Goal: Task Accomplishment & Management: Complete application form

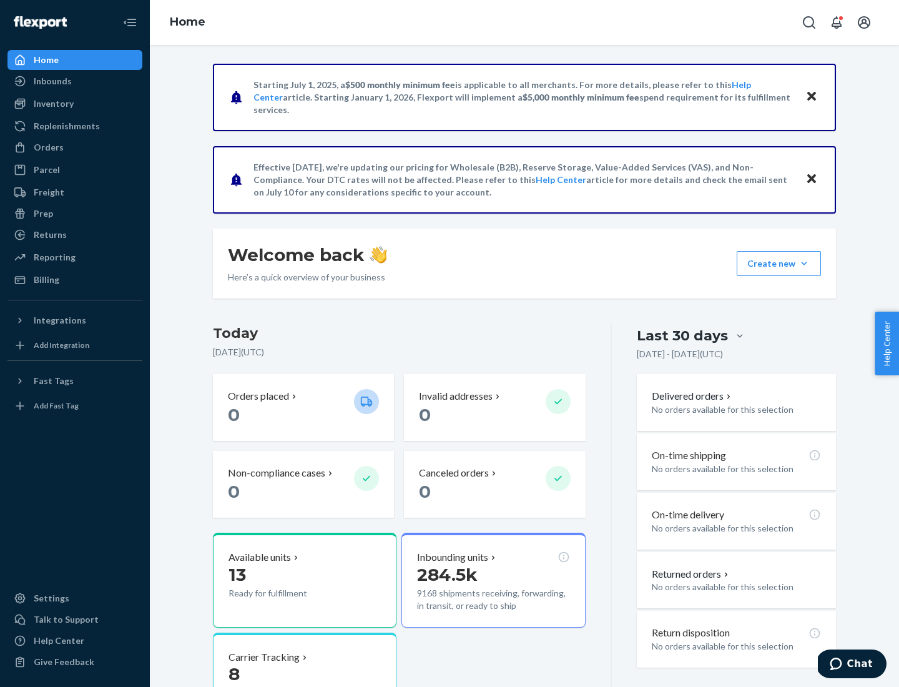
click at [804, 263] on button "Create new Create new inbound Create new order Create new product" at bounding box center [779, 263] width 84 height 25
click at [75, 81] on div "Inbounds" at bounding box center [75, 80] width 132 height 17
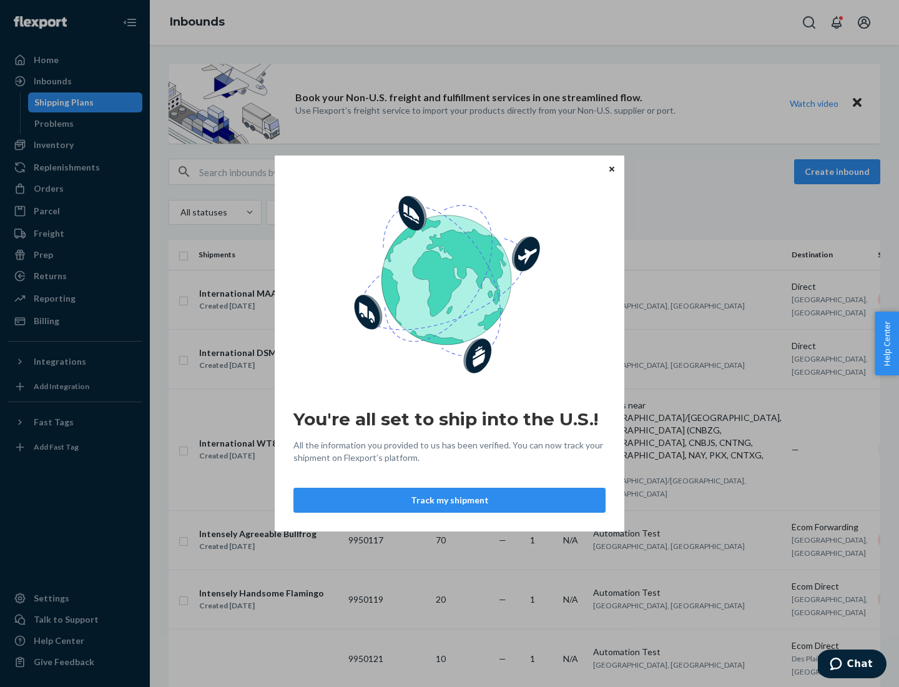
click at [611, 169] on icon "Close" at bounding box center [611, 168] width 5 height 5
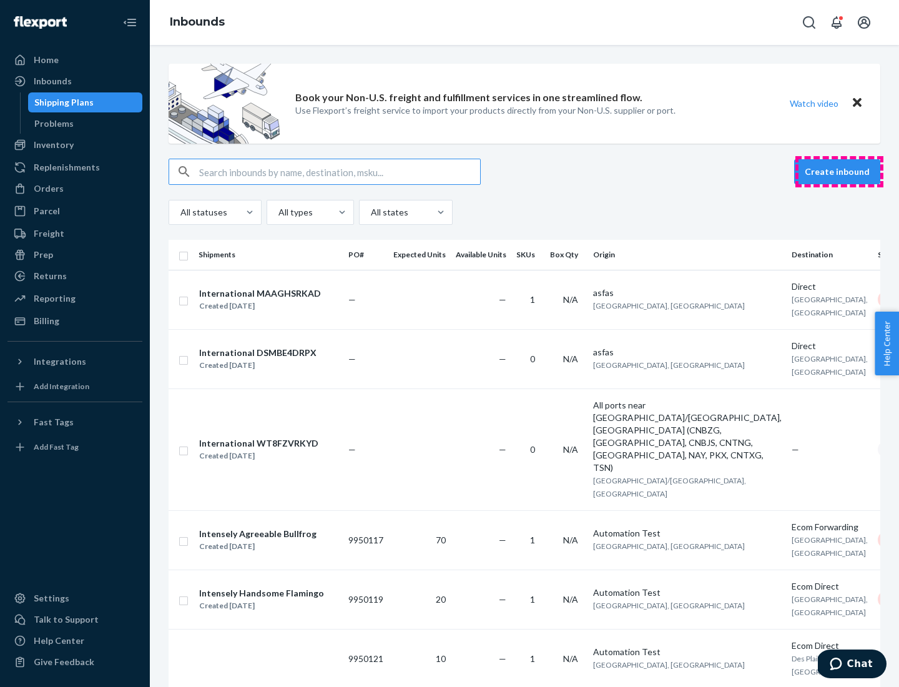
click at [839, 172] on button "Create inbound" at bounding box center [837, 171] width 86 height 25
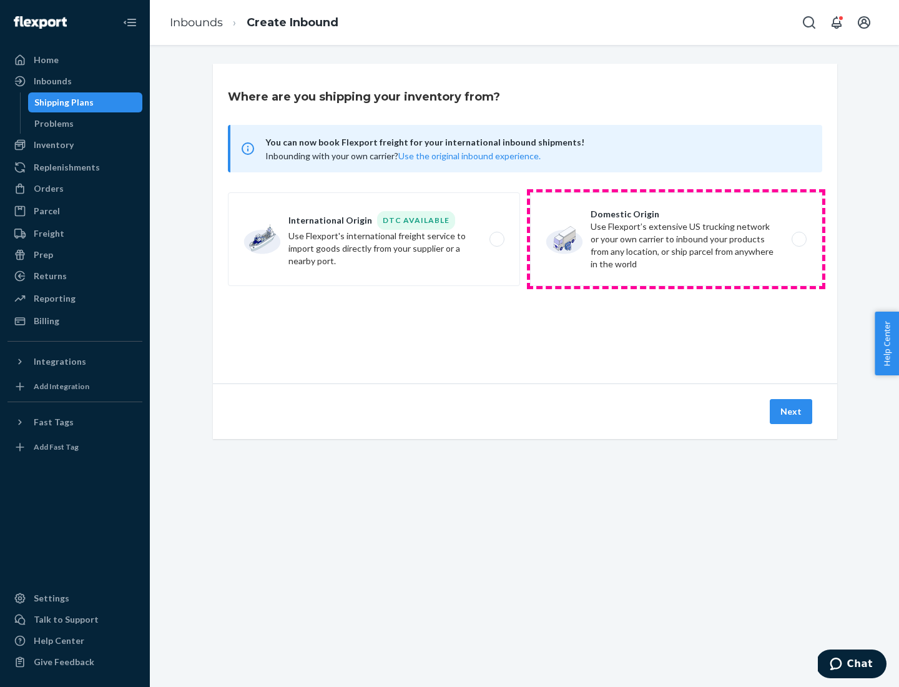
click at [676, 239] on label "Domestic Origin Use Flexport’s extensive US trucking network or your own carrie…" at bounding box center [676, 239] width 292 height 94
click at [798, 239] on input "Domestic Origin Use Flexport’s extensive US trucking network or your own carrie…" at bounding box center [802, 239] width 8 height 8
radio input "true"
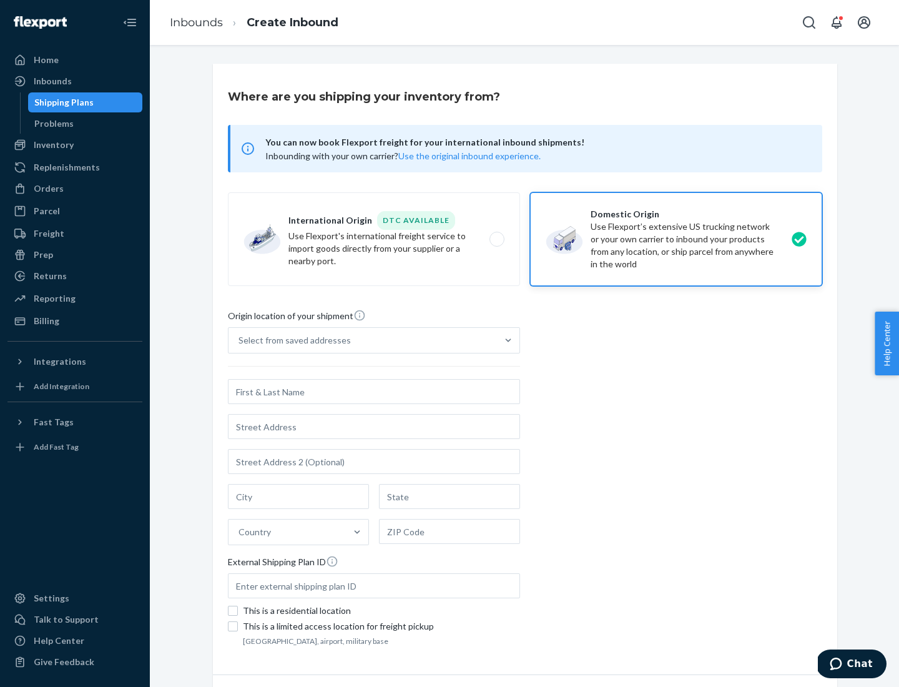
click at [363, 340] on div "Select from saved addresses" at bounding box center [362, 340] width 268 height 25
click at [240, 340] on input "Select from saved addresses" at bounding box center [238, 340] width 1 height 12
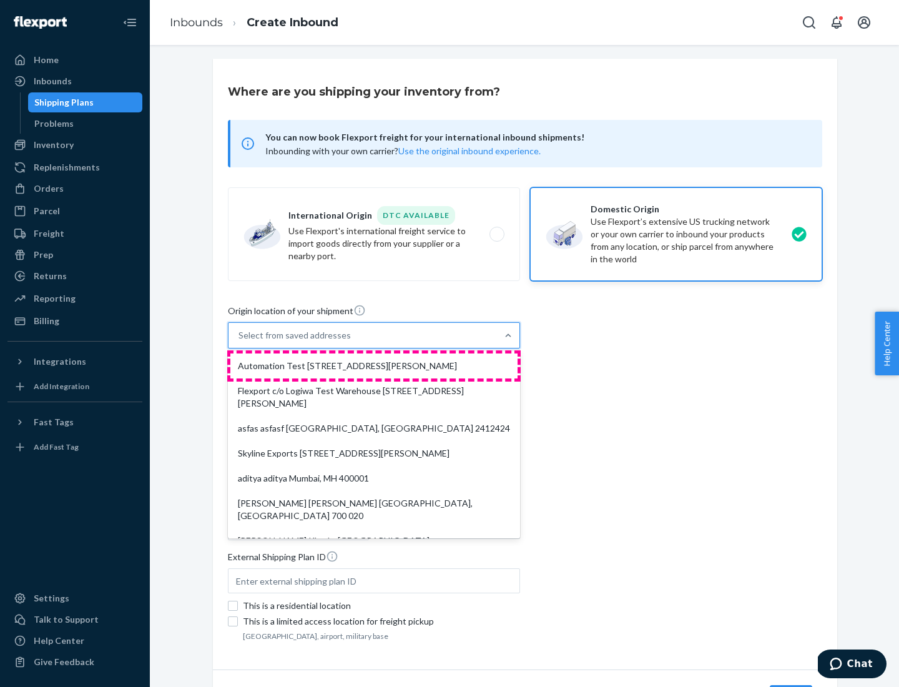
click at [374, 366] on div "Automation Test [STREET_ADDRESS][PERSON_NAME]" at bounding box center [373, 365] width 287 height 25
click at [240, 341] on input "option Automation Test [STREET_ADDRESS][PERSON_NAME]. 9 results available. Use …" at bounding box center [238, 335] width 1 height 12
type input "Automation Test"
type input "9th Floor"
type input "[GEOGRAPHIC_DATA]"
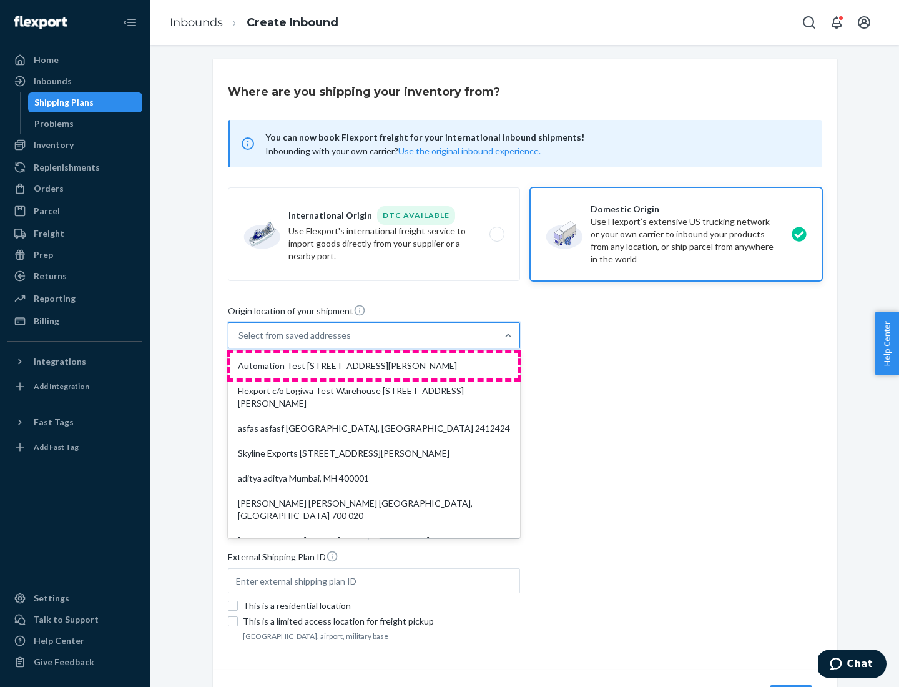
type input "CA"
type input "94104"
type input "[STREET_ADDRESS][PERSON_NAME]"
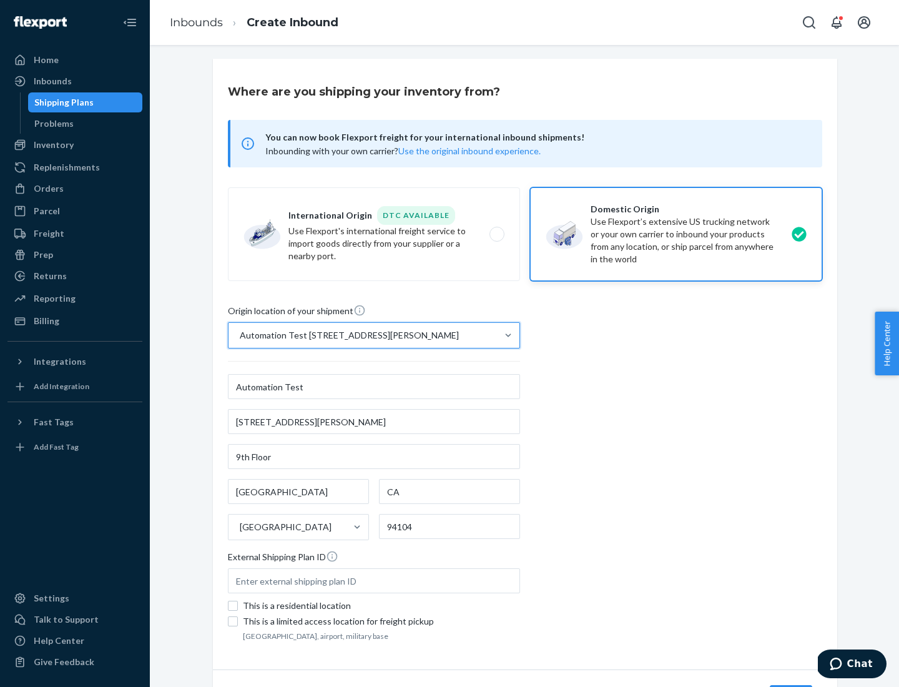
scroll to position [73, 0]
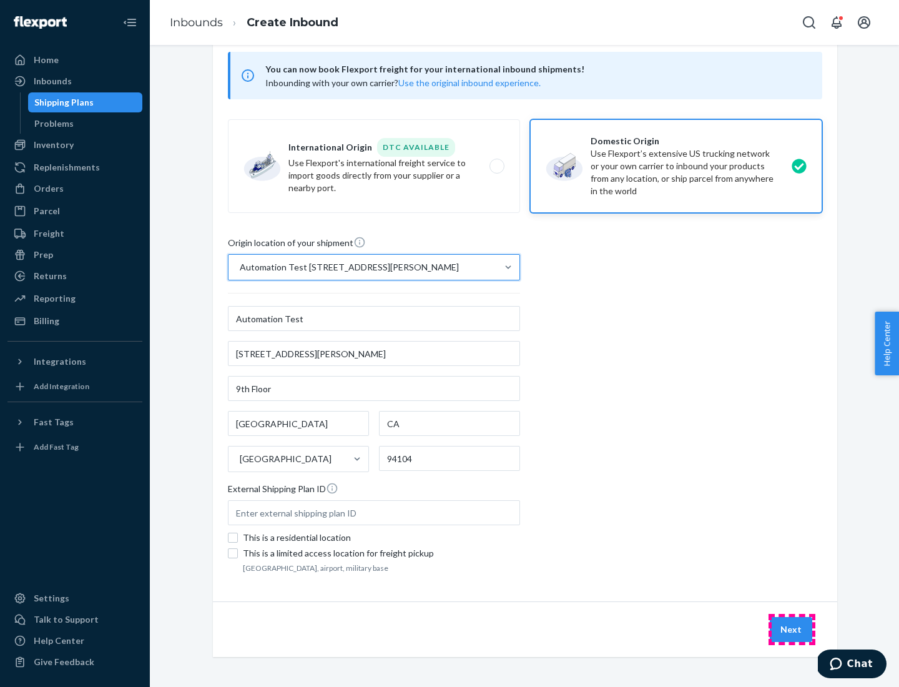
click at [791, 629] on button "Next" at bounding box center [791, 629] width 42 height 25
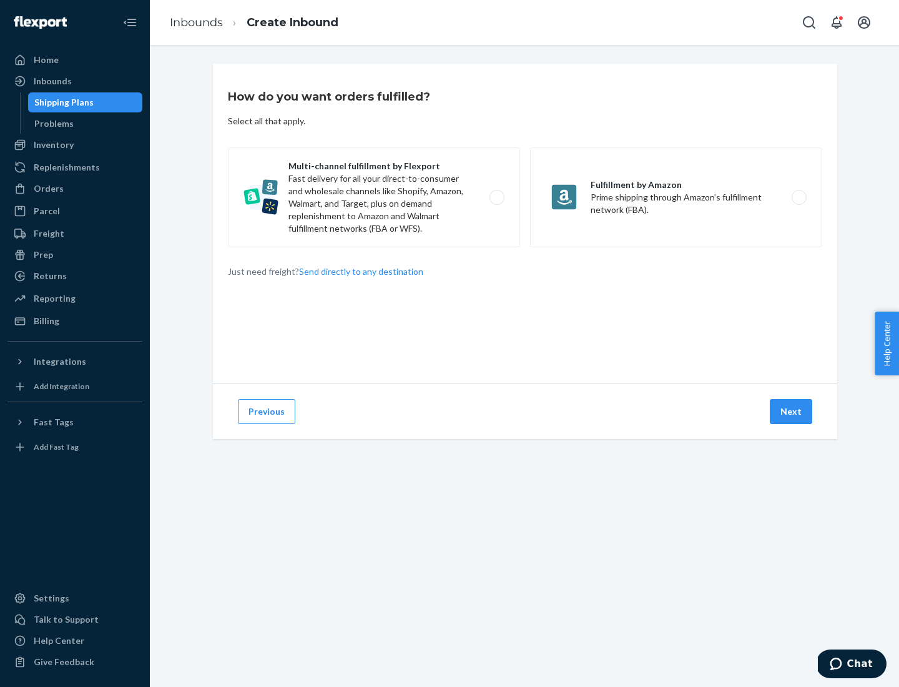
click at [374, 197] on label "Multi-channel fulfillment by Flexport Fast delivery for all your direct-to-cons…" at bounding box center [374, 197] width 292 height 100
click at [496, 197] on input "Multi-channel fulfillment by Flexport Fast delivery for all your direct-to-cons…" at bounding box center [500, 197] width 8 height 8
radio input "true"
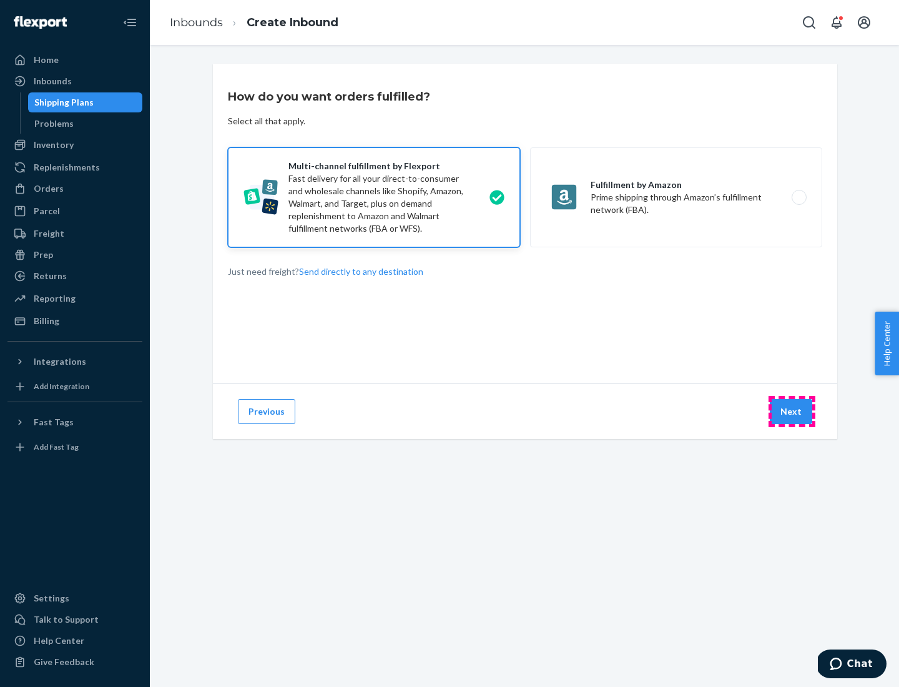
click at [791, 411] on button "Next" at bounding box center [791, 411] width 42 height 25
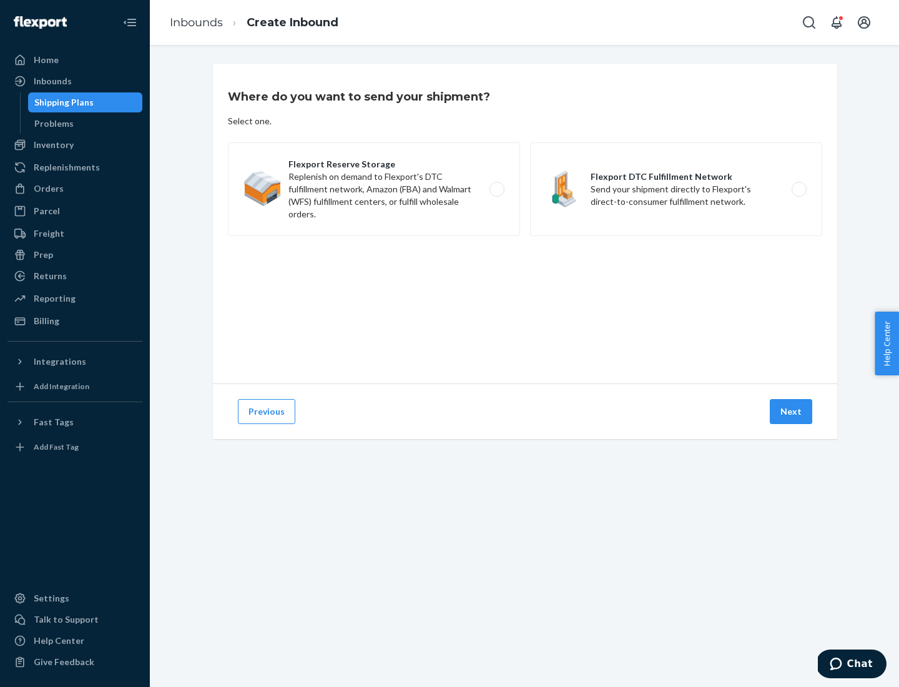
click at [374, 189] on label "Flexport Reserve Storage Replenish on demand to Flexport's DTC fulfillment netw…" at bounding box center [374, 189] width 292 height 94
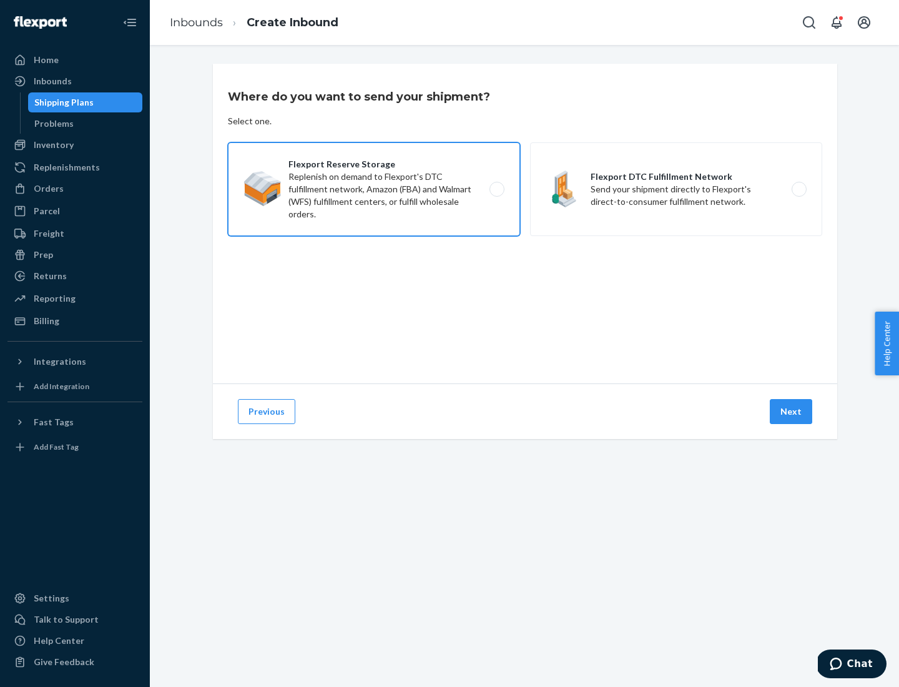
click at [496, 189] on input "Flexport Reserve Storage Replenish on demand to Flexport's DTC fulfillment netw…" at bounding box center [500, 189] width 8 height 8
radio input "true"
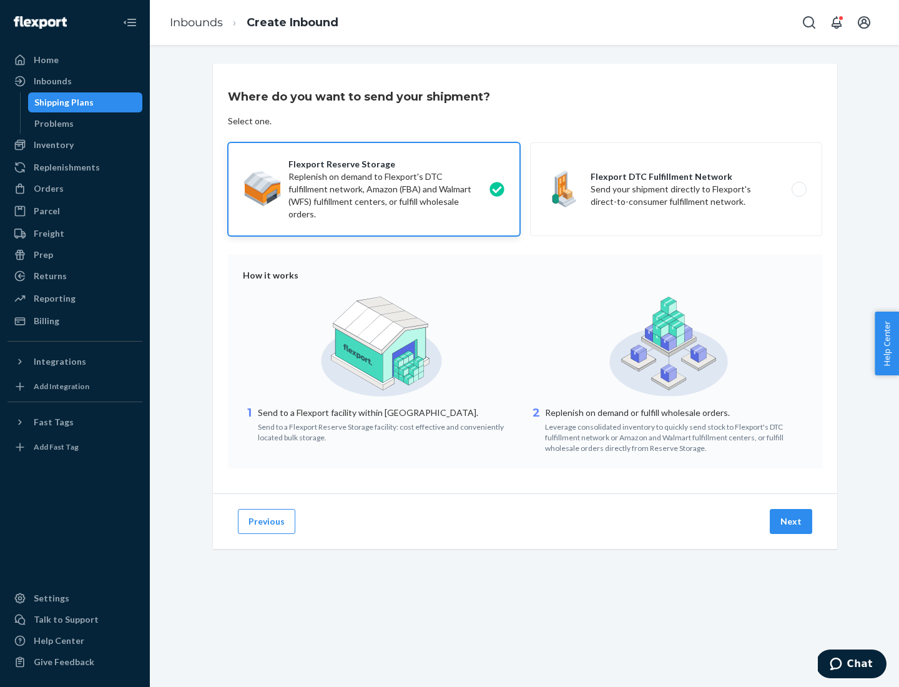
click at [791, 521] on button "Next" at bounding box center [791, 521] width 42 height 25
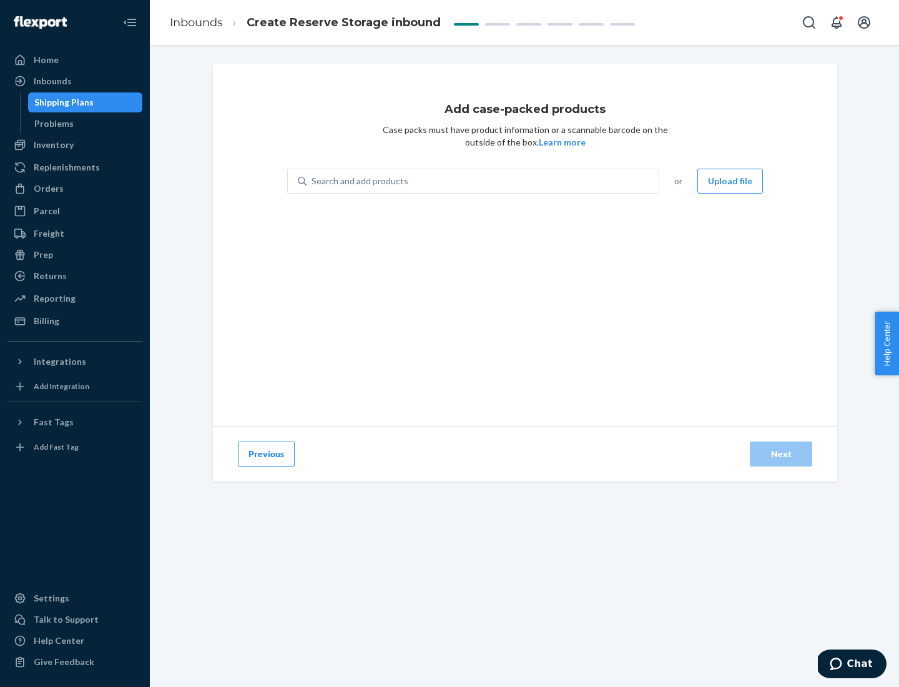
click at [483, 181] on div "Search and add products" at bounding box center [482, 181] width 352 height 22
click at [313, 181] on input "Search and add products" at bounding box center [311, 181] width 1 height 12
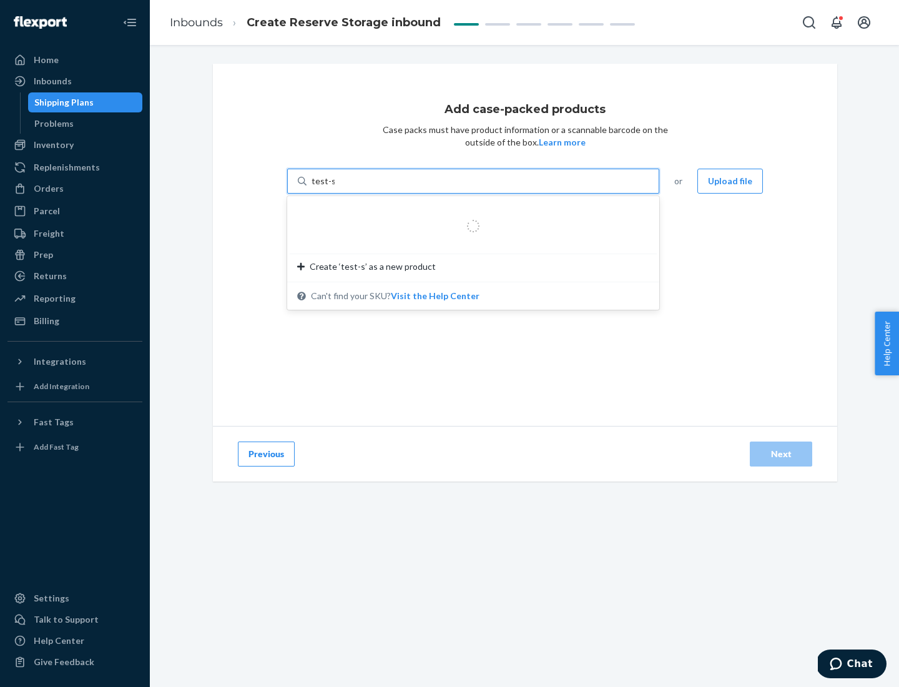
type input "test-syn"
click at [469, 211] on div "test - syn - test" at bounding box center [468, 211] width 342 height 12
click at [344, 187] on input "test-syn" at bounding box center [327, 181] width 32 height 12
type input "1"
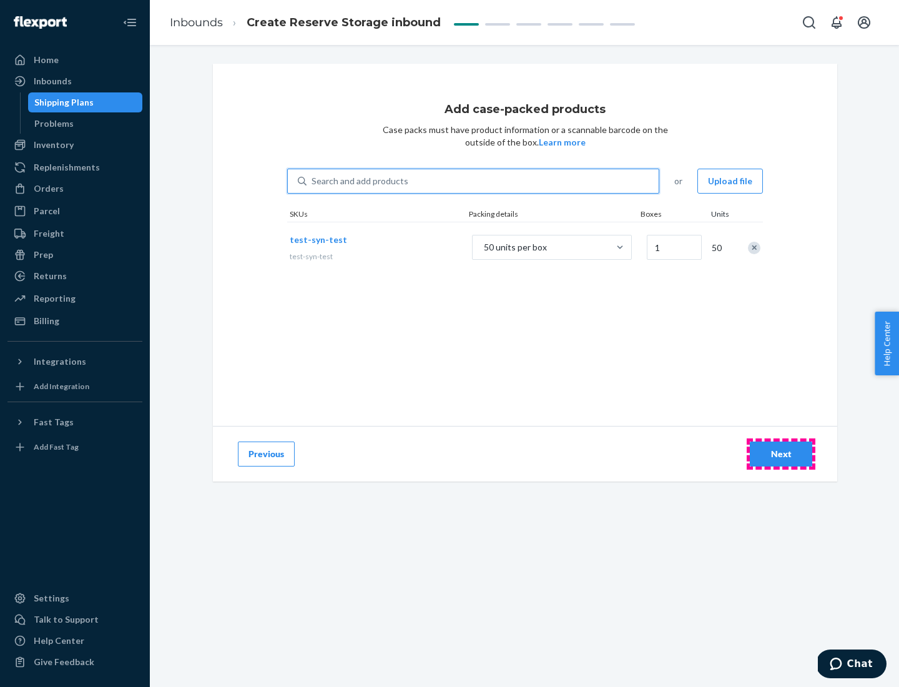
click at [781, 454] on div "Next" at bounding box center [780, 454] width 41 height 12
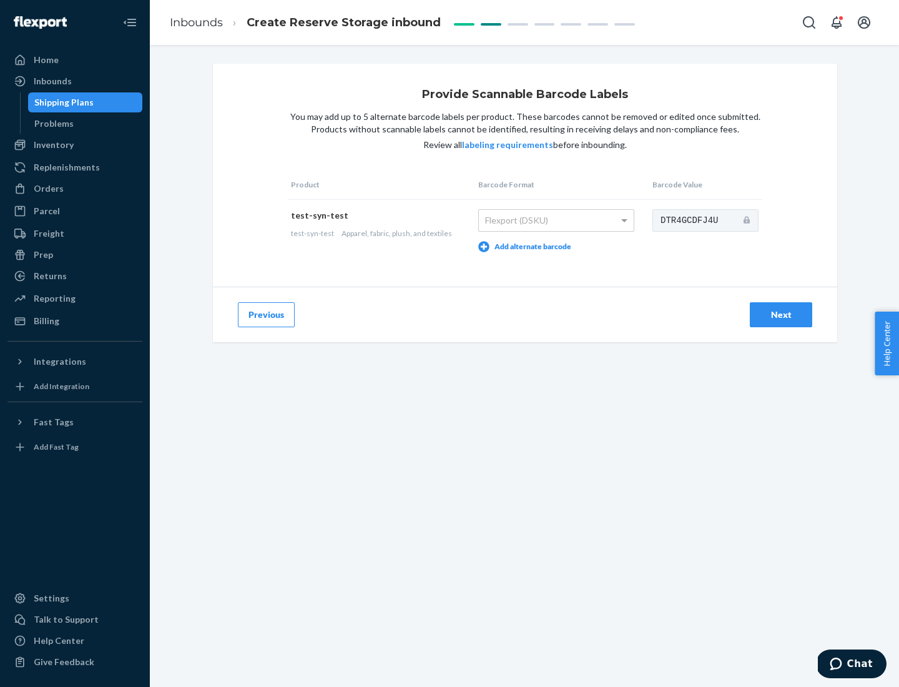
click at [781, 314] on div "Next" at bounding box center [780, 314] width 41 height 12
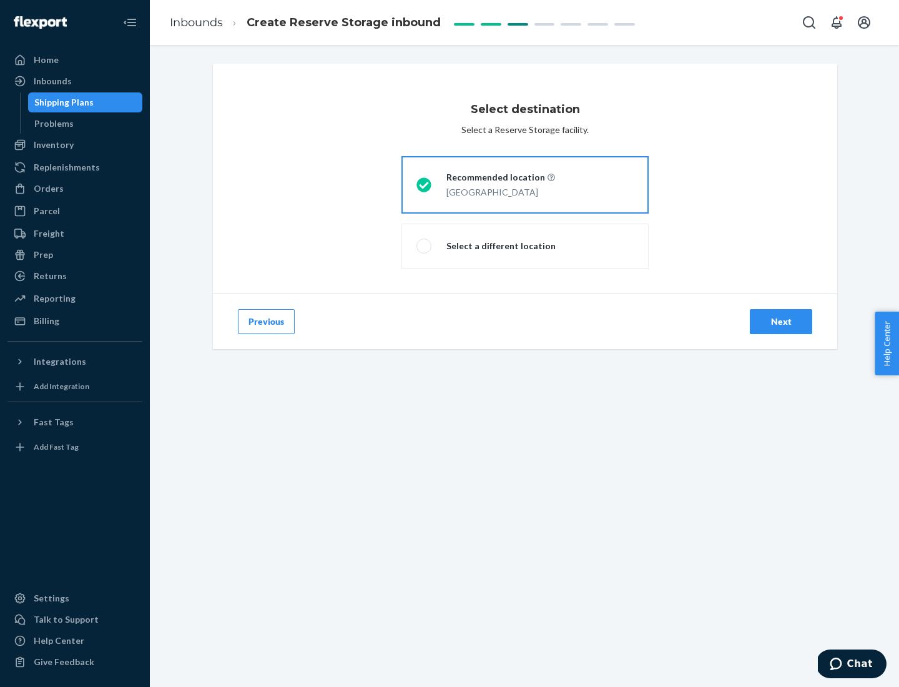
click at [781, 321] on div "Next" at bounding box center [780, 321] width 41 height 12
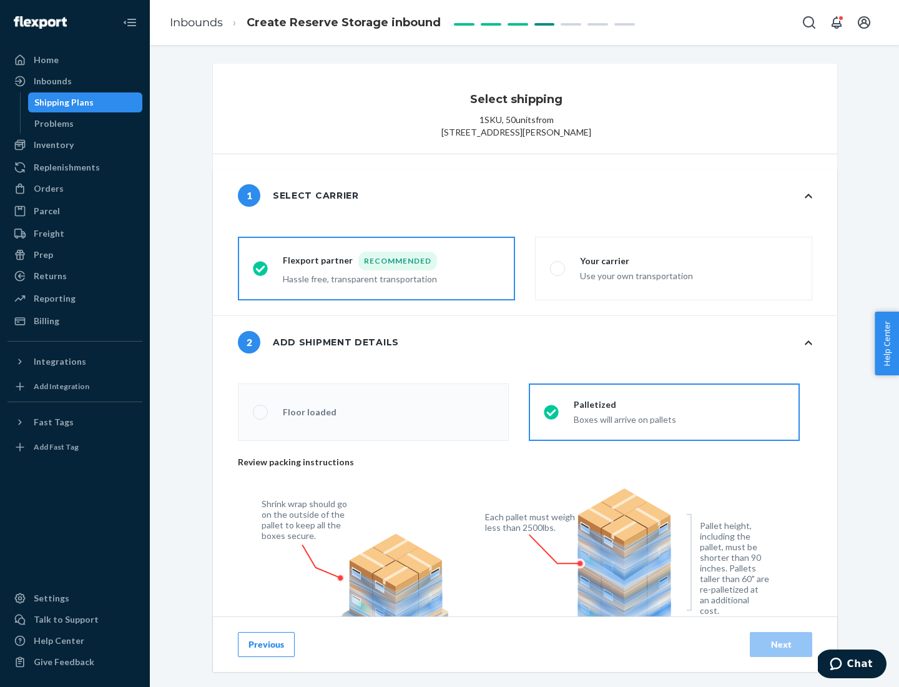
scroll to position [448, 0]
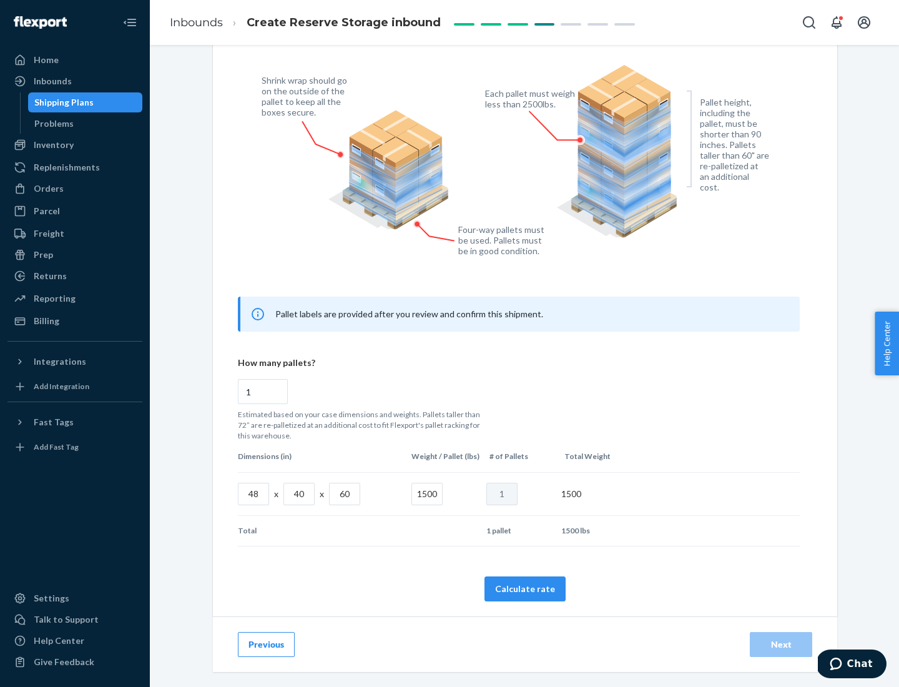
click at [525, 588] on button "Calculate rate" at bounding box center [524, 588] width 81 height 25
radio input "false"
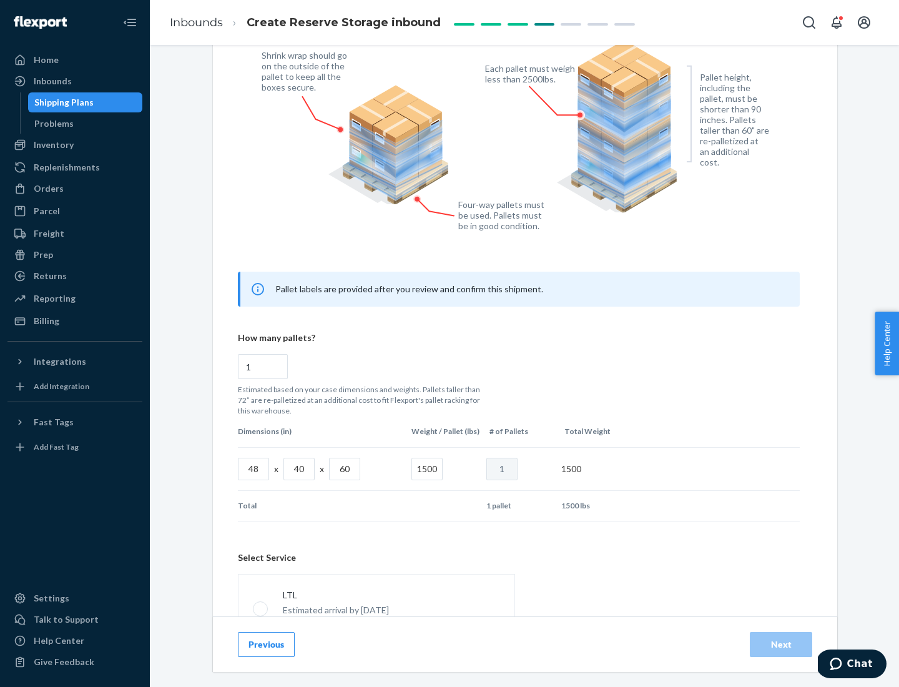
scroll to position [552, 0]
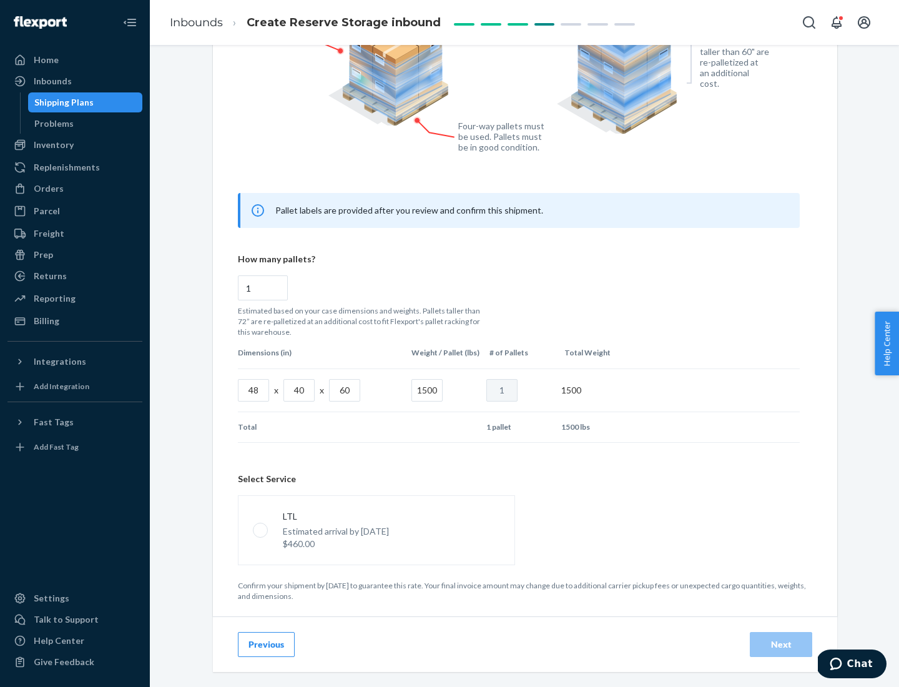
click at [376, 529] on p "Estimated arrival by [DATE]" at bounding box center [336, 531] width 106 height 12
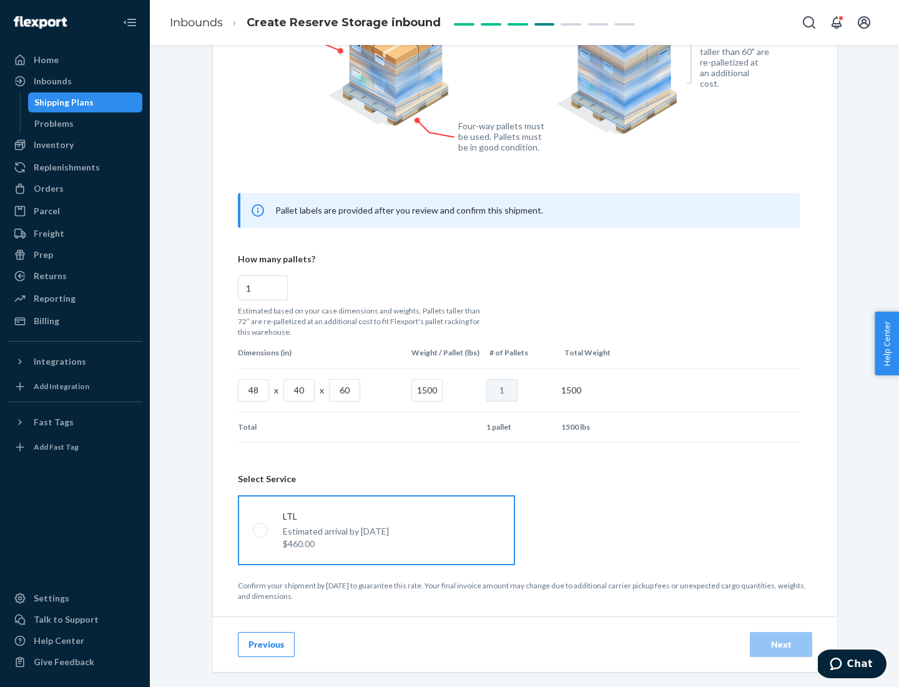
click at [261, 529] on input "LTL Estimated arrival by [DATE] $460.00" at bounding box center [257, 530] width 8 height 8
radio input "true"
radio input "false"
click at [781, 644] on div "Next" at bounding box center [780, 644] width 41 height 12
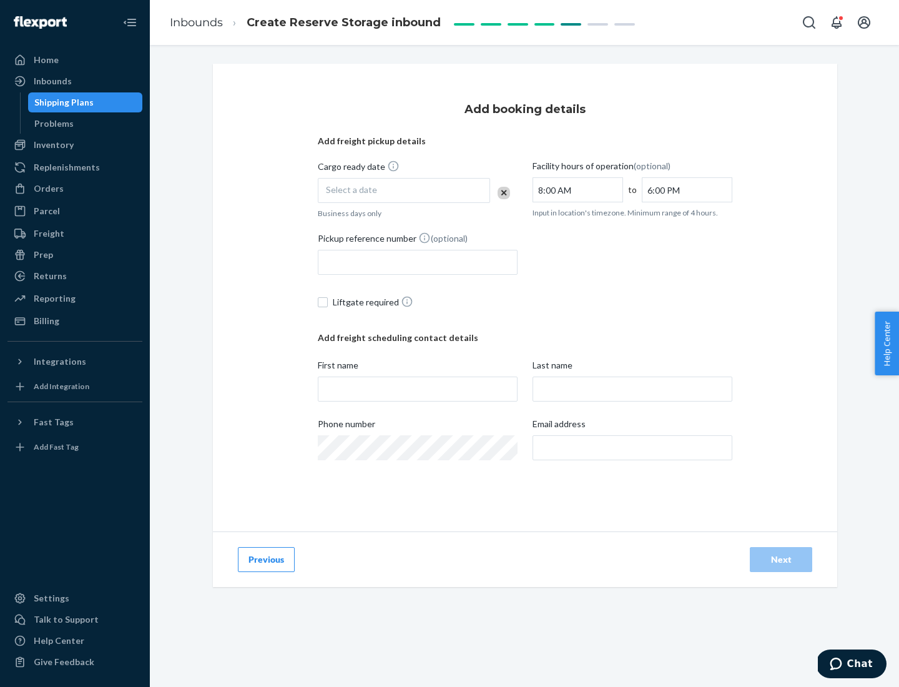
click at [404, 190] on div "Select a date" at bounding box center [404, 190] width 172 height 25
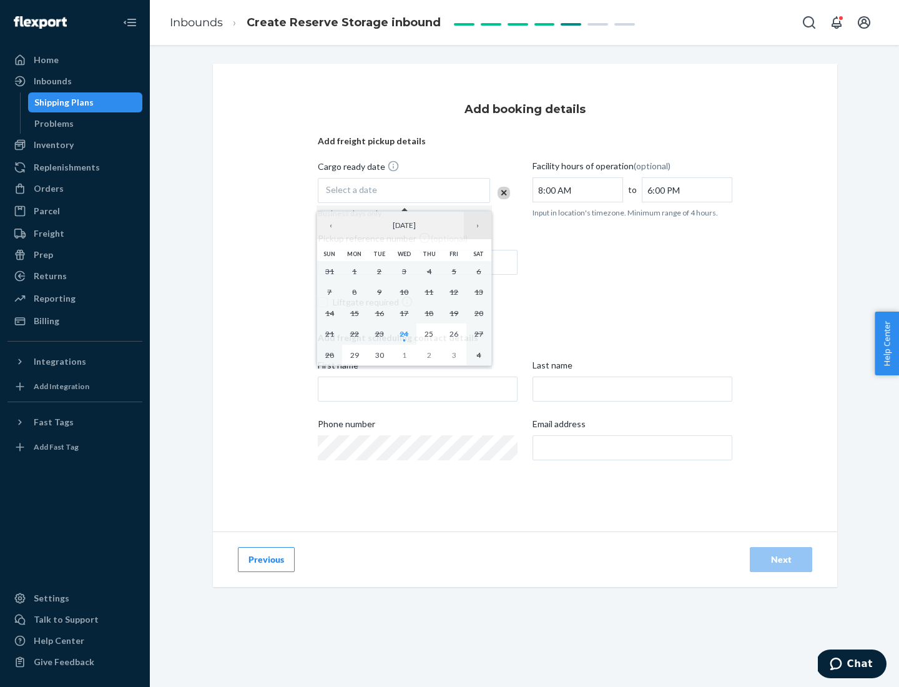
click at [478, 225] on button "›" at bounding box center [477, 225] width 27 height 27
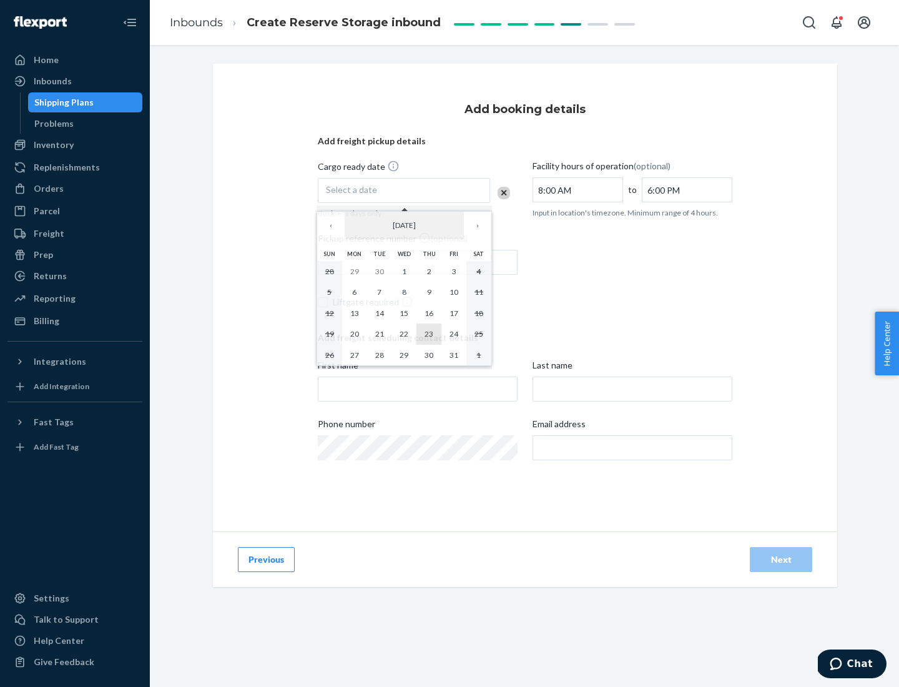
click at [429, 333] on abbr "23" at bounding box center [428, 333] width 9 height 9
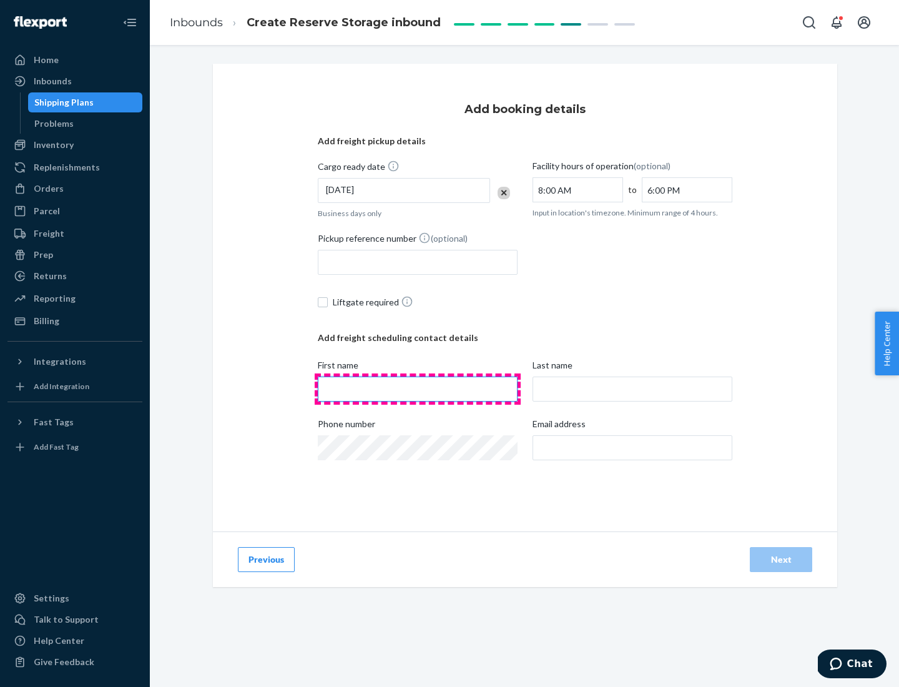
click at [418, 389] on input "First name" at bounding box center [418, 388] width 200 height 25
type input "[PERSON_NAME]"
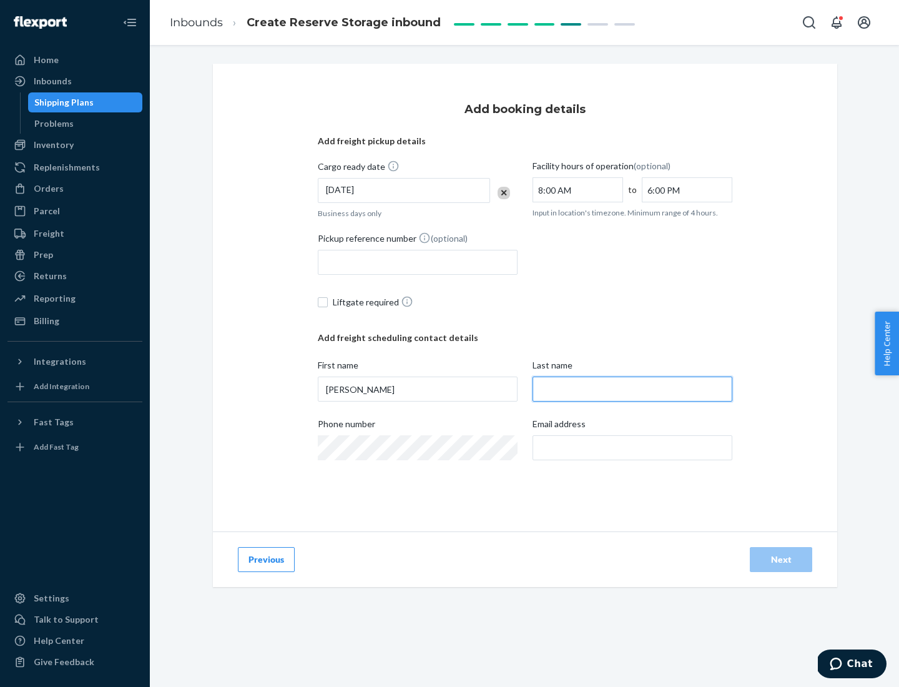
click at [632, 389] on input "Last name" at bounding box center [632, 388] width 200 height 25
type input "Doe"
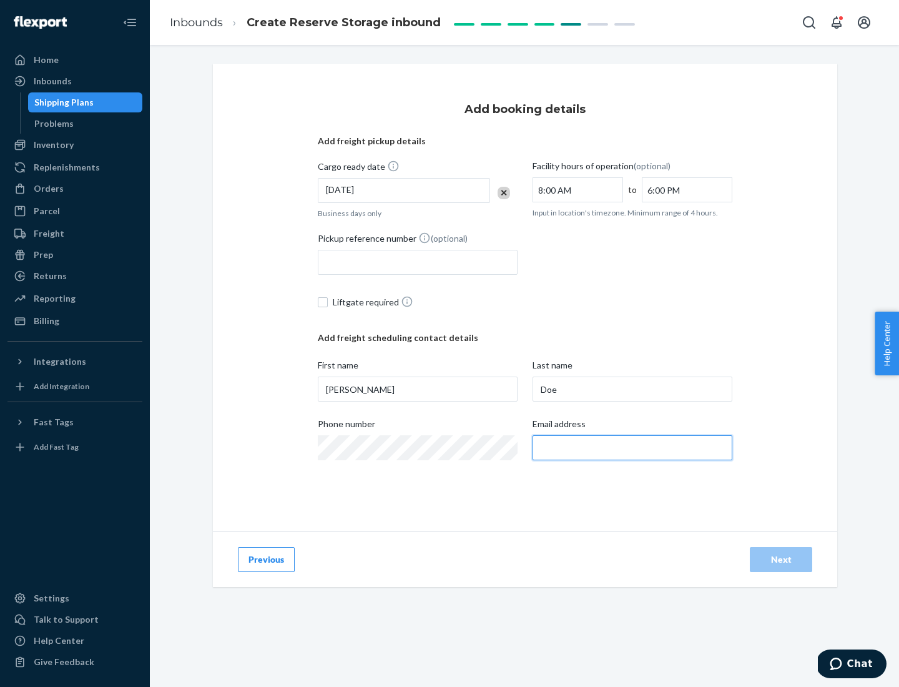
click at [632, 448] on input "Email address" at bounding box center [632, 447] width 200 height 25
type input "[EMAIL_ADDRESS][DOMAIN_NAME]"
click at [781, 559] on div "Next" at bounding box center [780, 559] width 41 height 12
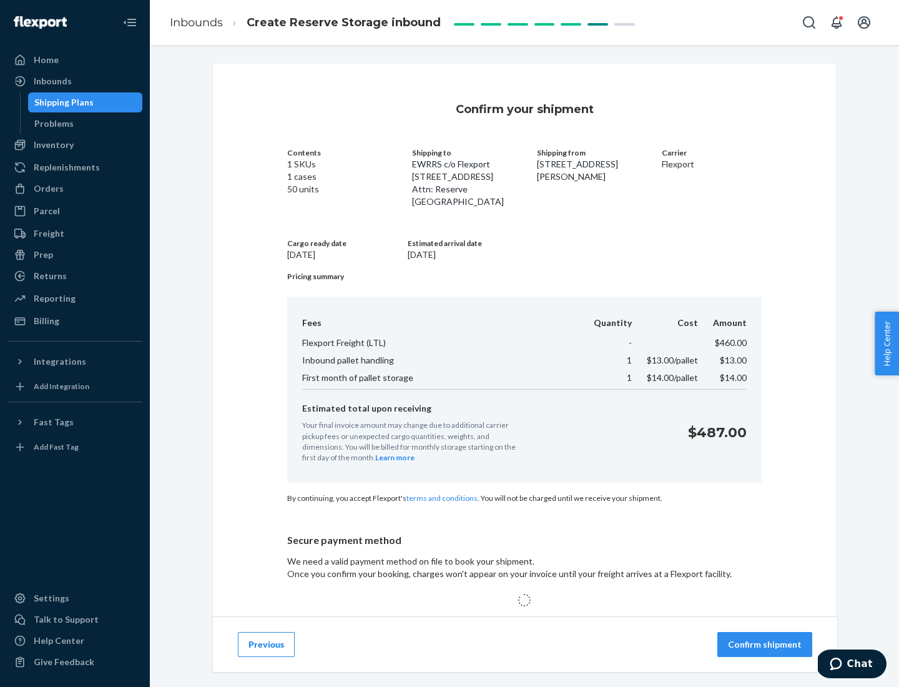
scroll to position [180, 0]
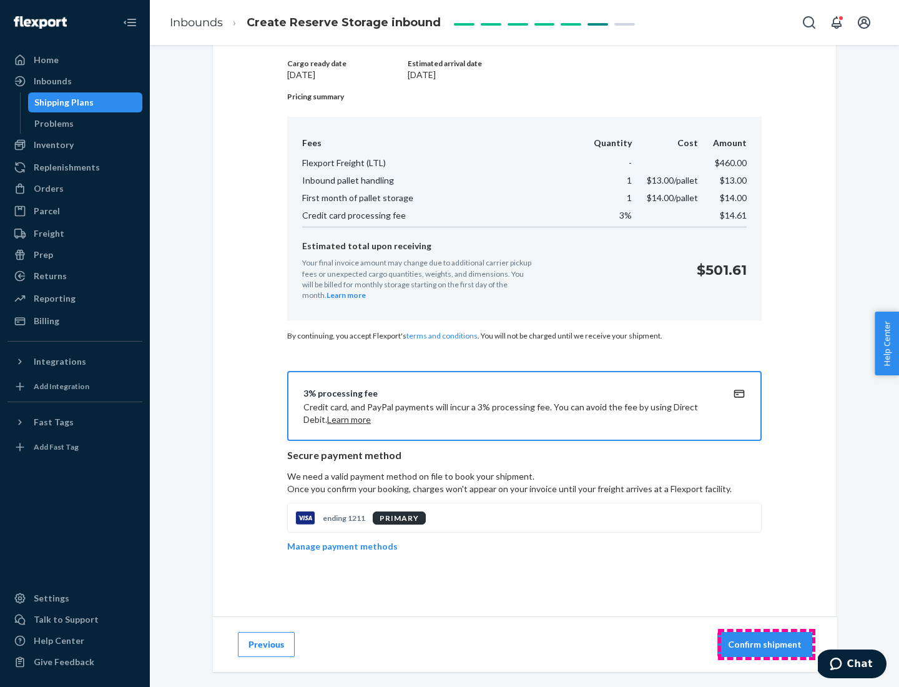
click at [766, 644] on p "Confirm shipment" at bounding box center [765, 644] width 74 height 12
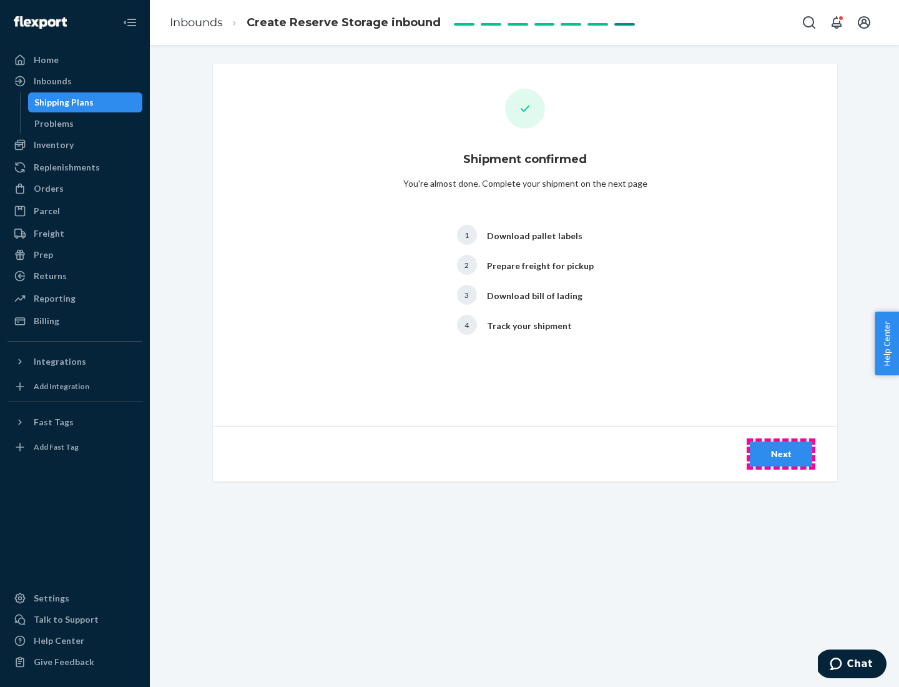
click at [781, 454] on div "Next" at bounding box center [780, 454] width 41 height 12
